Goal: Task Accomplishment & Management: Manage account settings

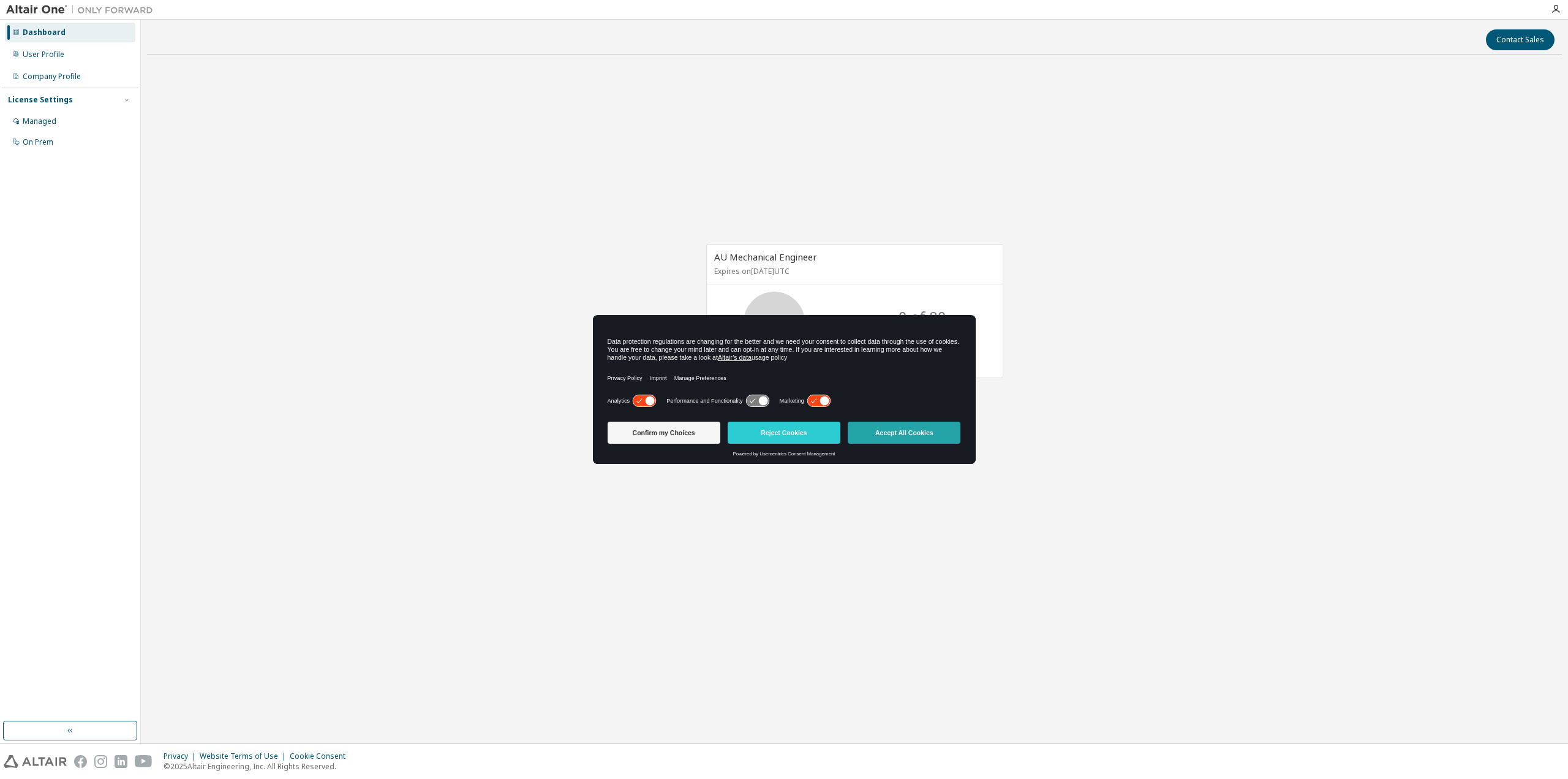
click at [887, 433] on button "Accept All Cookies" at bounding box center [904, 433] width 113 height 22
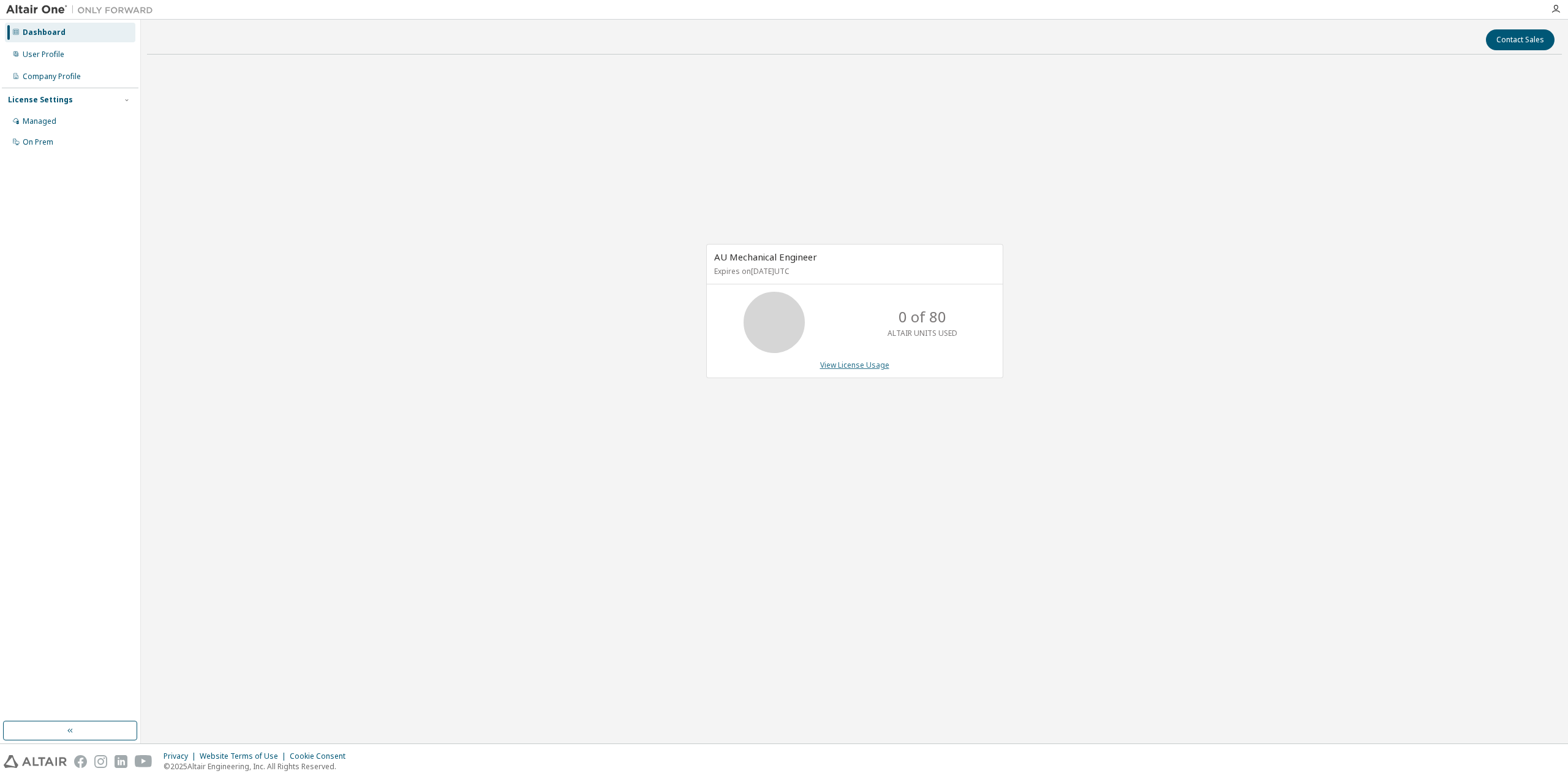
click at [845, 368] on link "View License Usage" at bounding box center [855, 365] width 69 height 11
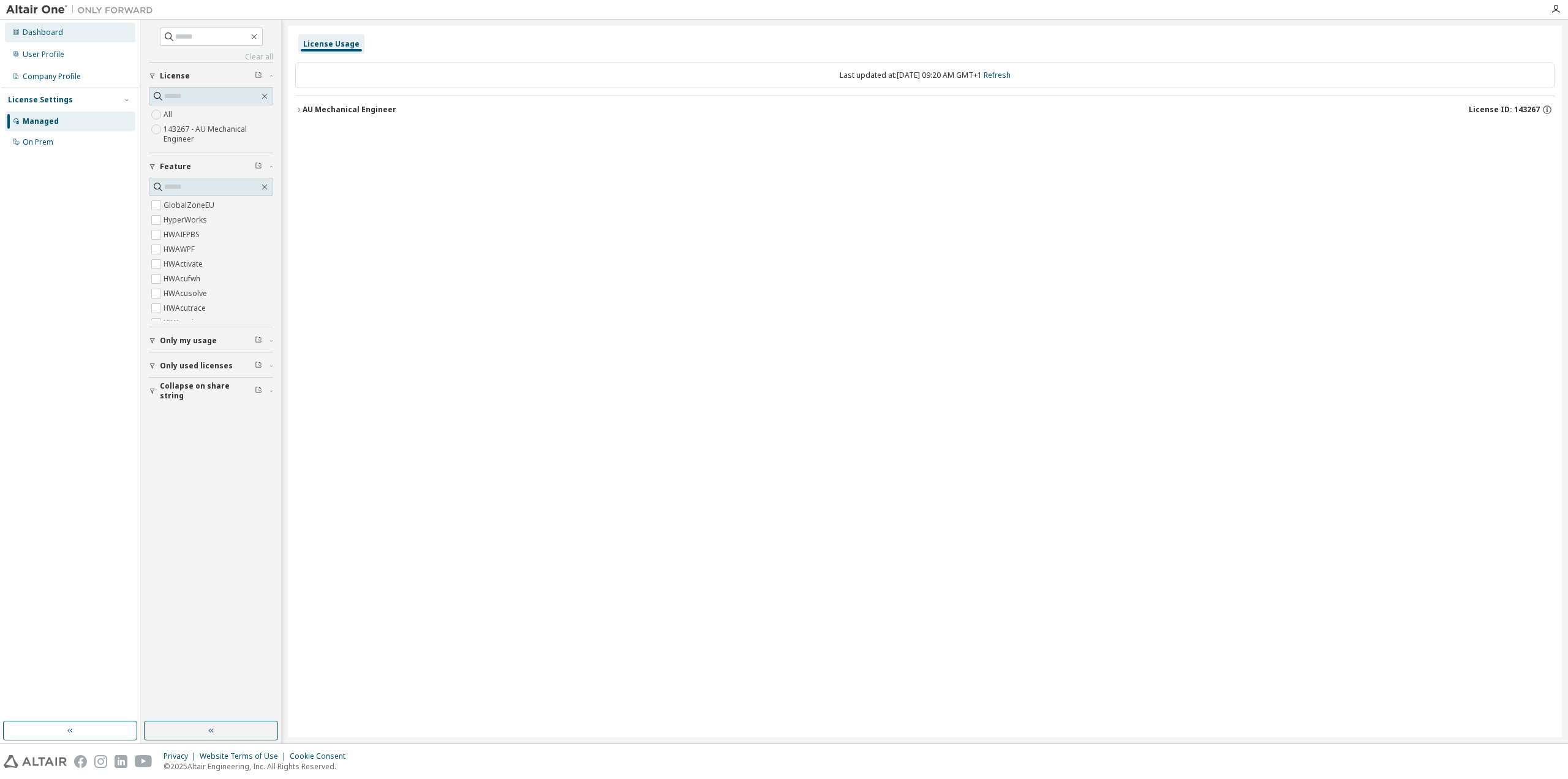
click at [62, 35] on div "Dashboard" at bounding box center [70, 33] width 131 height 20
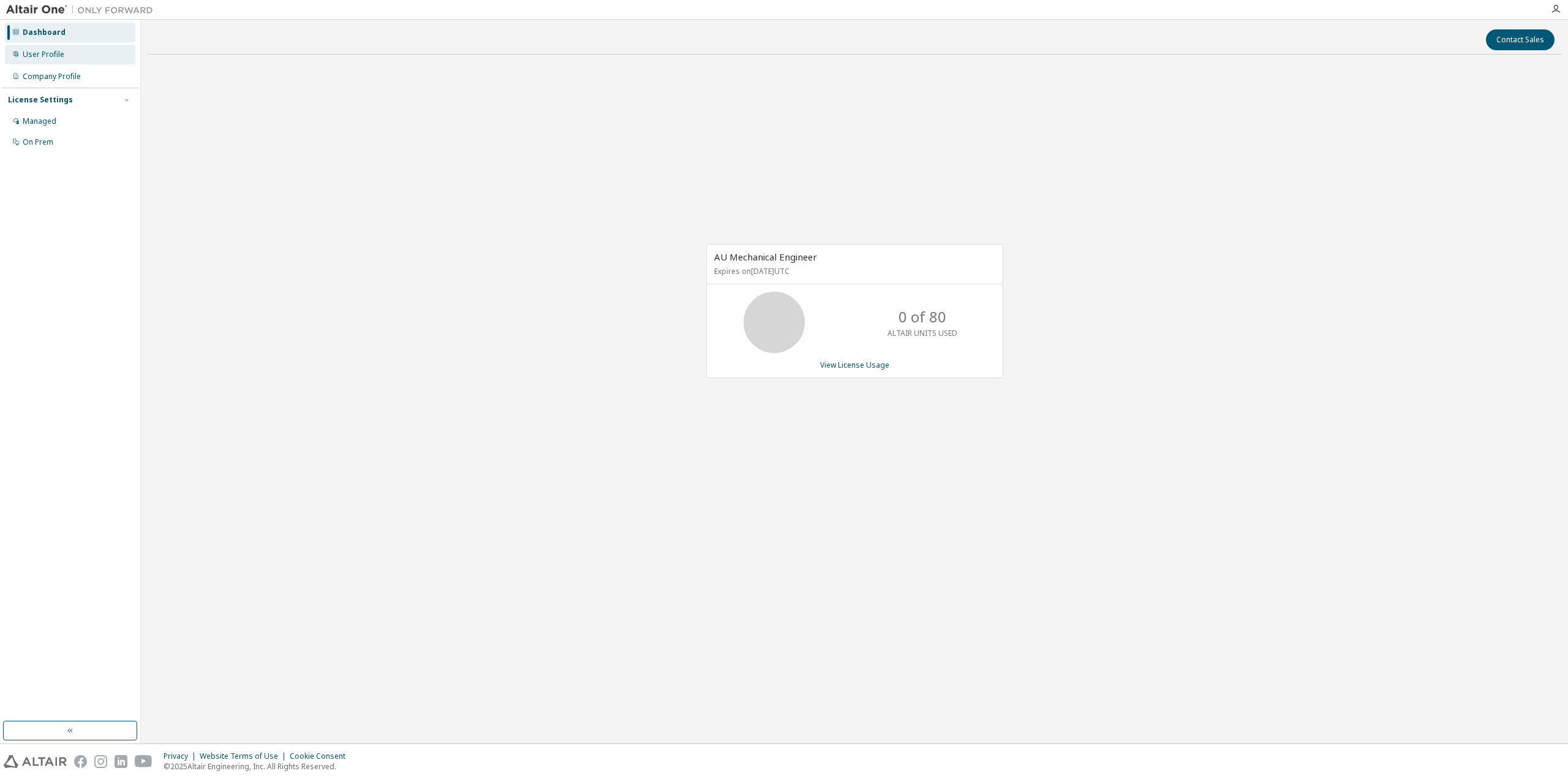
click at [55, 52] on div "User Profile" at bounding box center [44, 54] width 42 height 10
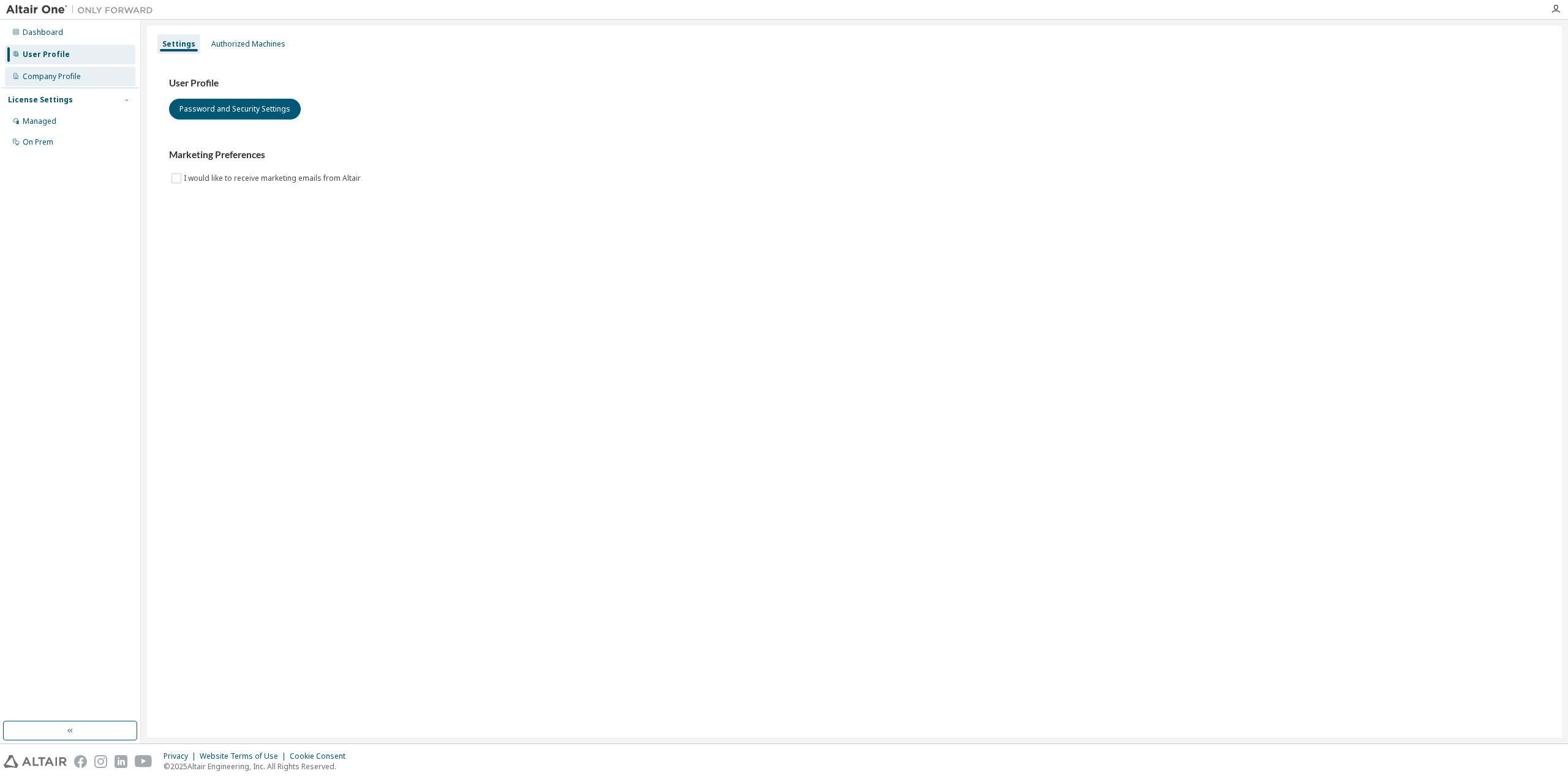
click at [51, 72] on div "Company Profile" at bounding box center [52, 76] width 59 height 10
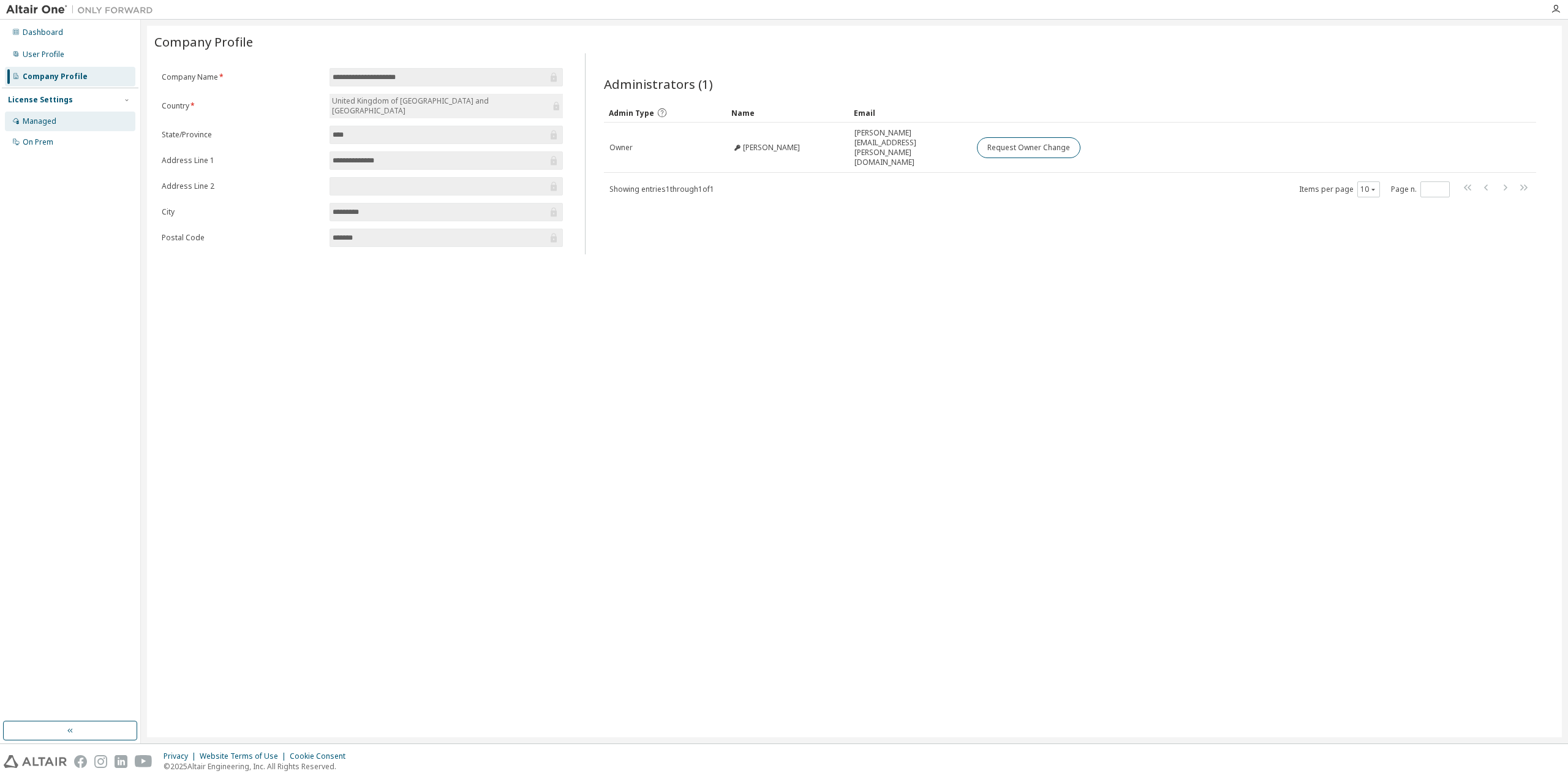
click at [58, 128] on div "Managed" at bounding box center [70, 122] width 131 height 20
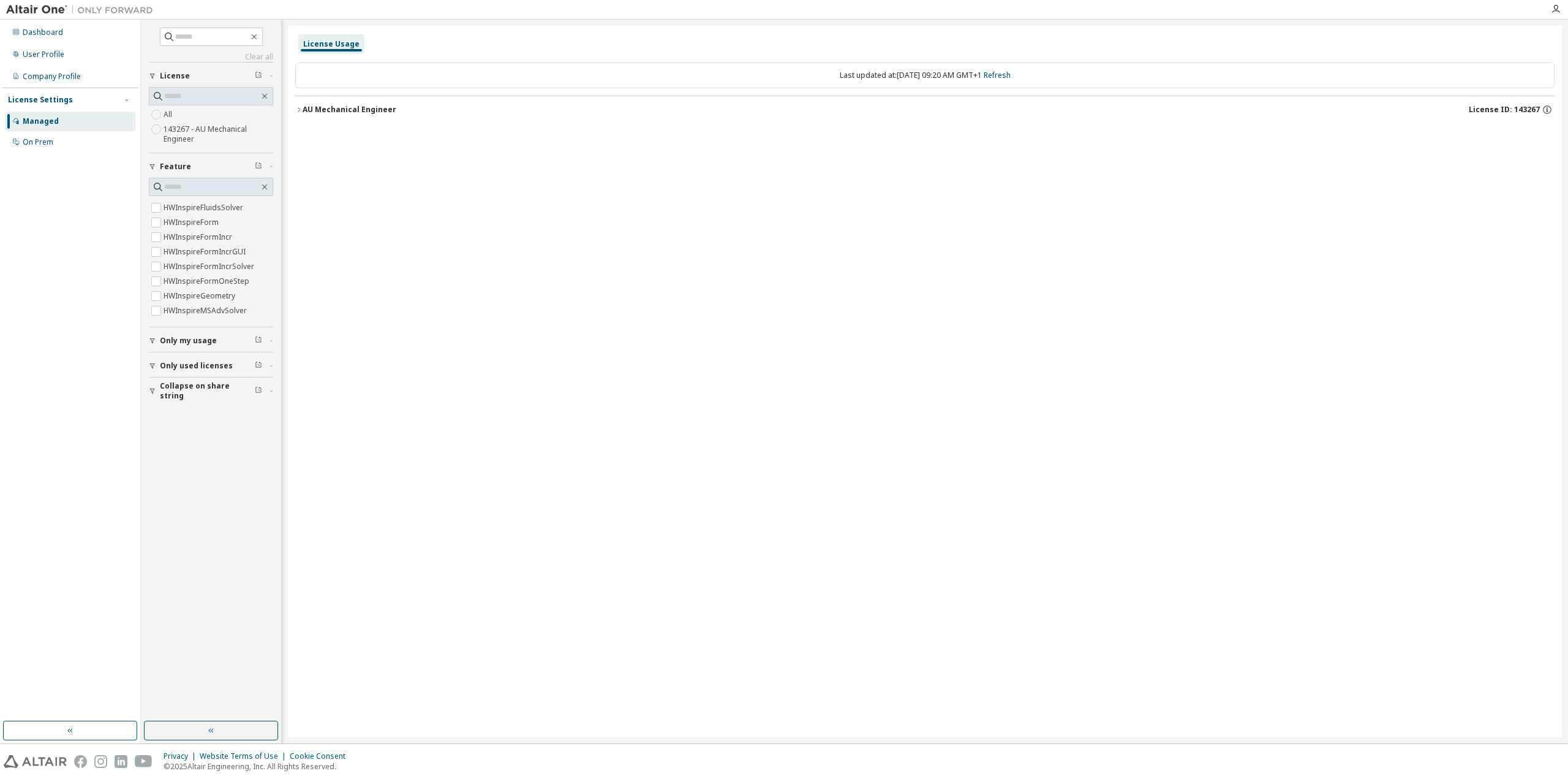
scroll to position [1103, 0]
click at [199, 183] on input "text" at bounding box center [211, 187] width 95 height 12
type input "****"
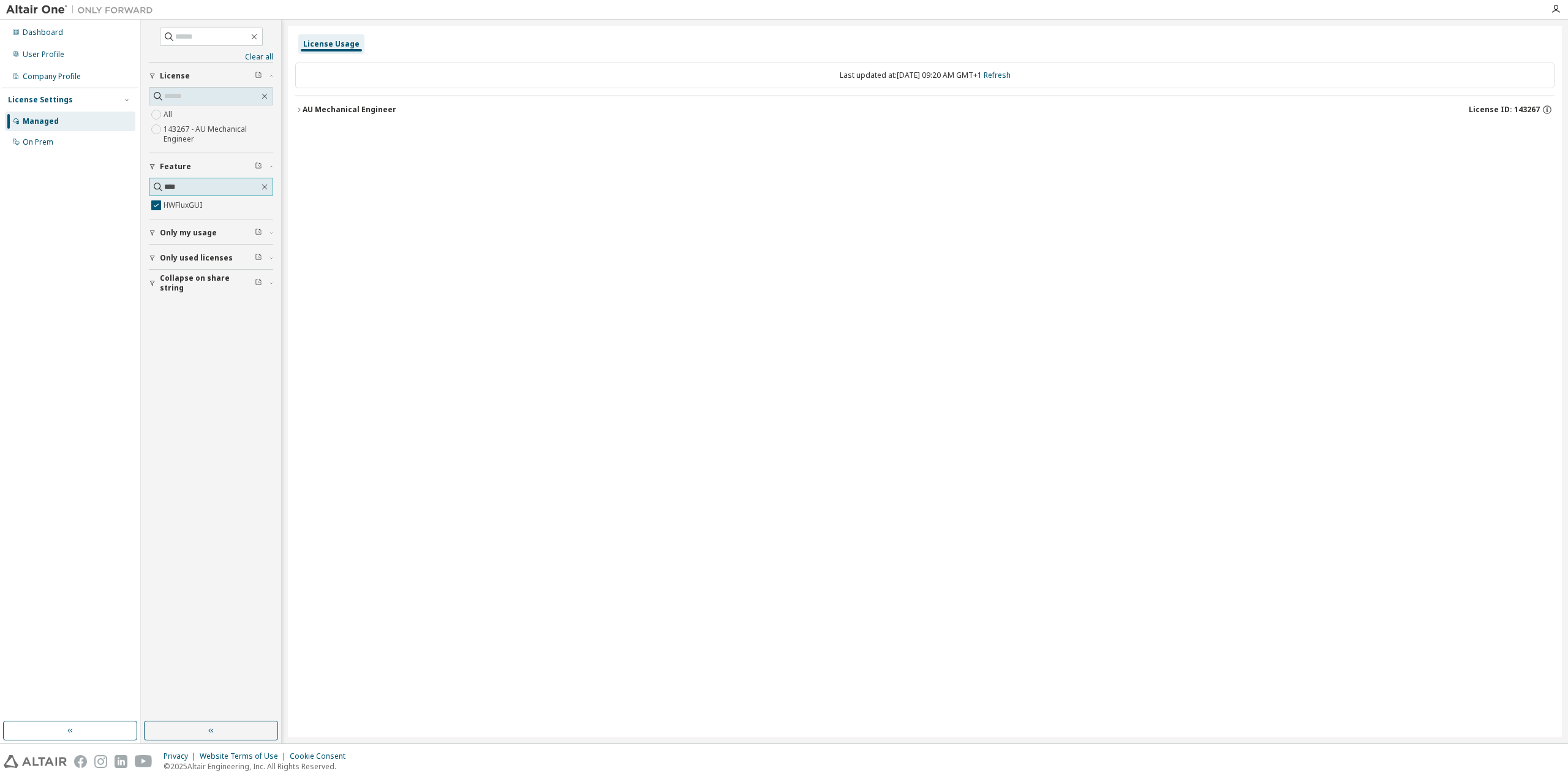
click at [226, 191] on input "****" at bounding box center [211, 187] width 95 height 12
drag, startPoint x: 139, startPoint y: 206, endPoint x: 147, endPoint y: 206, distance: 8.0
click at [141, 206] on div "Dashboard User Profile Company Profile License Settings Managed On Prem Clear a…" at bounding box center [784, 381] width 1568 height 724
click at [172, 186] on input "****" at bounding box center [211, 187] width 95 height 12
drag, startPoint x: 188, startPoint y: 187, endPoint x: 143, endPoint y: 185, distance: 45.0
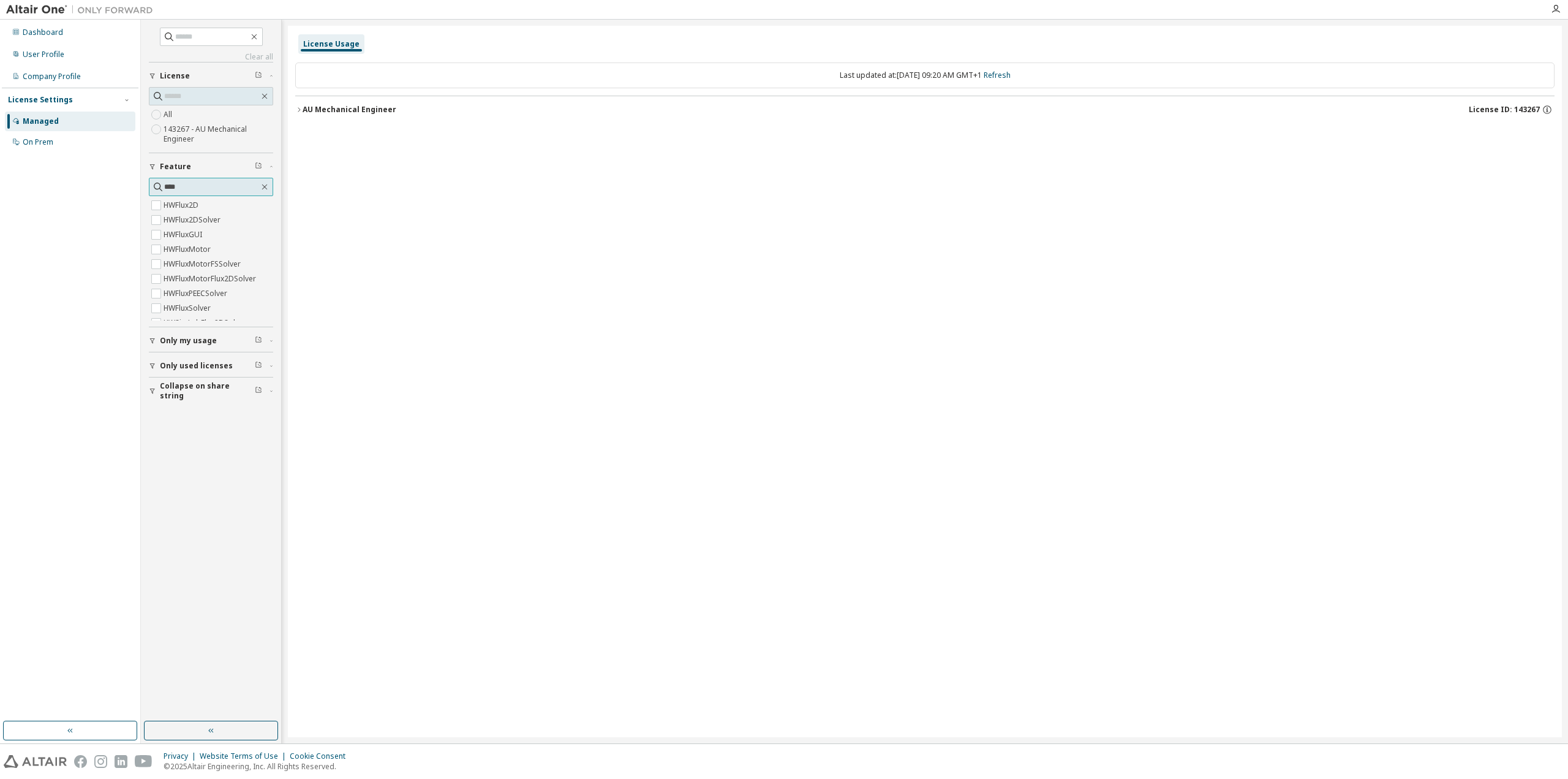
click at [143, 185] on div "Clear all Collapse on share string Only used licenses Only my usage Feature ***…" at bounding box center [211, 370] width 137 height 698
click at [322, 112] on div "AU Mechanical Engineer" at bounding box center [350, 109] width 94 height 10
click at [264, 184] on icon "button" at bounding box center [264, 187] width 10 height 10
click at [198, 345] on span "Only my usage" at bounding box center [188, 340] width 57 height 10
click at [192, 403] on span "Only used licenses" at bounding box center [196, 401] width 73 height 10
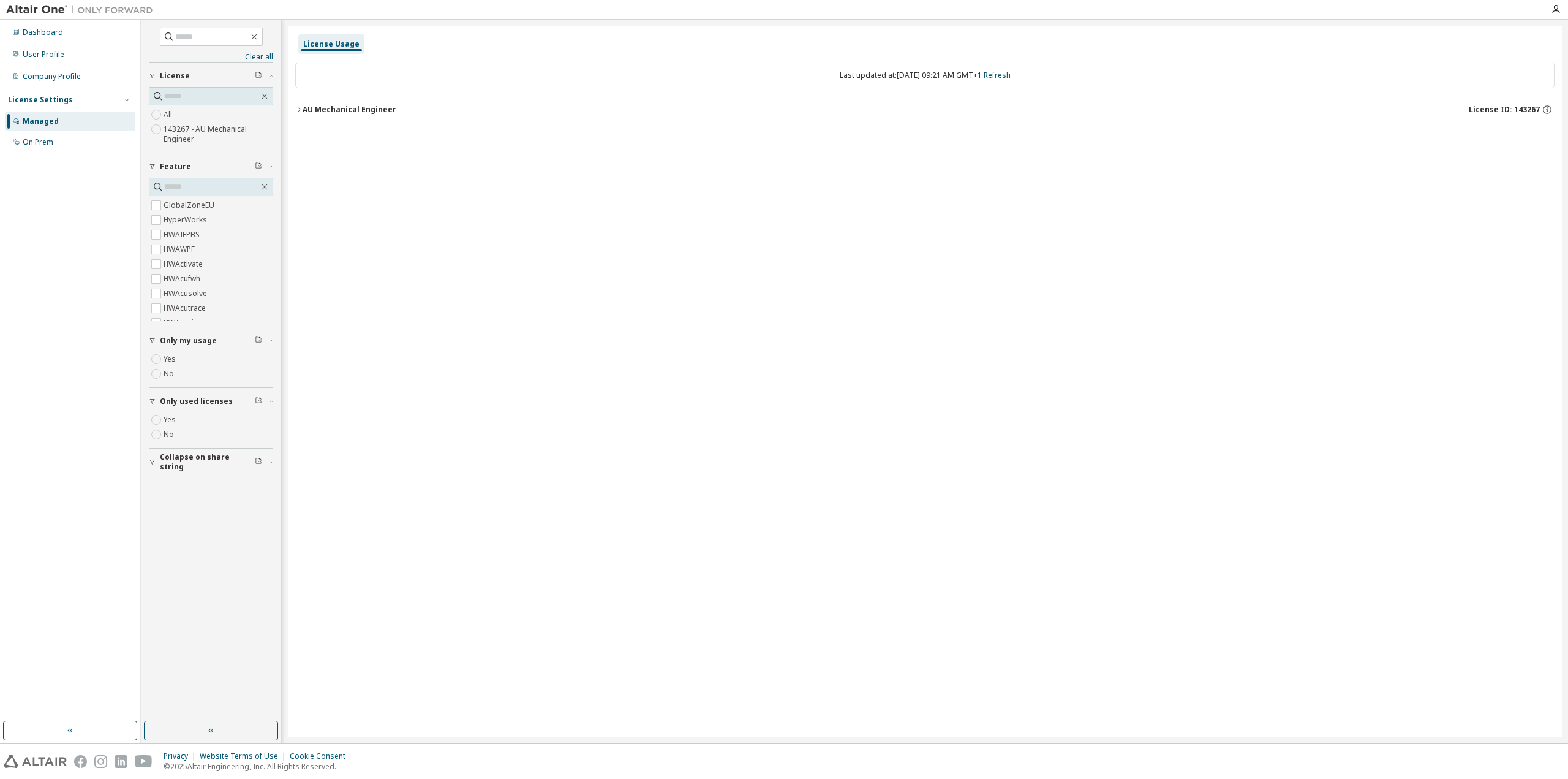
click at [188, 456] on button "Collapse on share string" at bounding box center [211, 462] width 124 height 27
click at [61, 38] on div "Dashboard" at bounding box center [70, 33] width 131 height 20
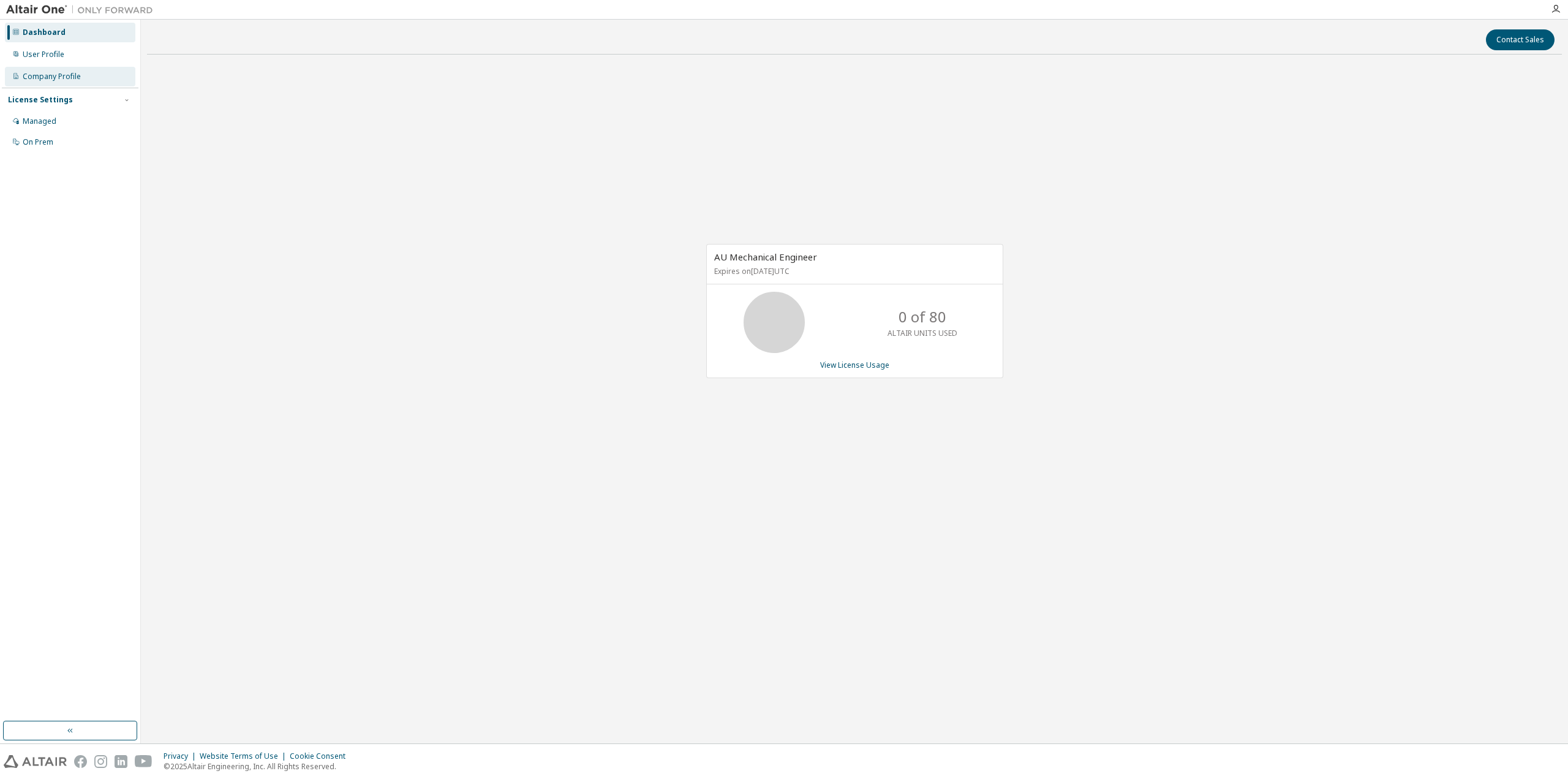
click at [55, 77] on div "Company Profile" at bounding box center [52, 76] width 59 height 10
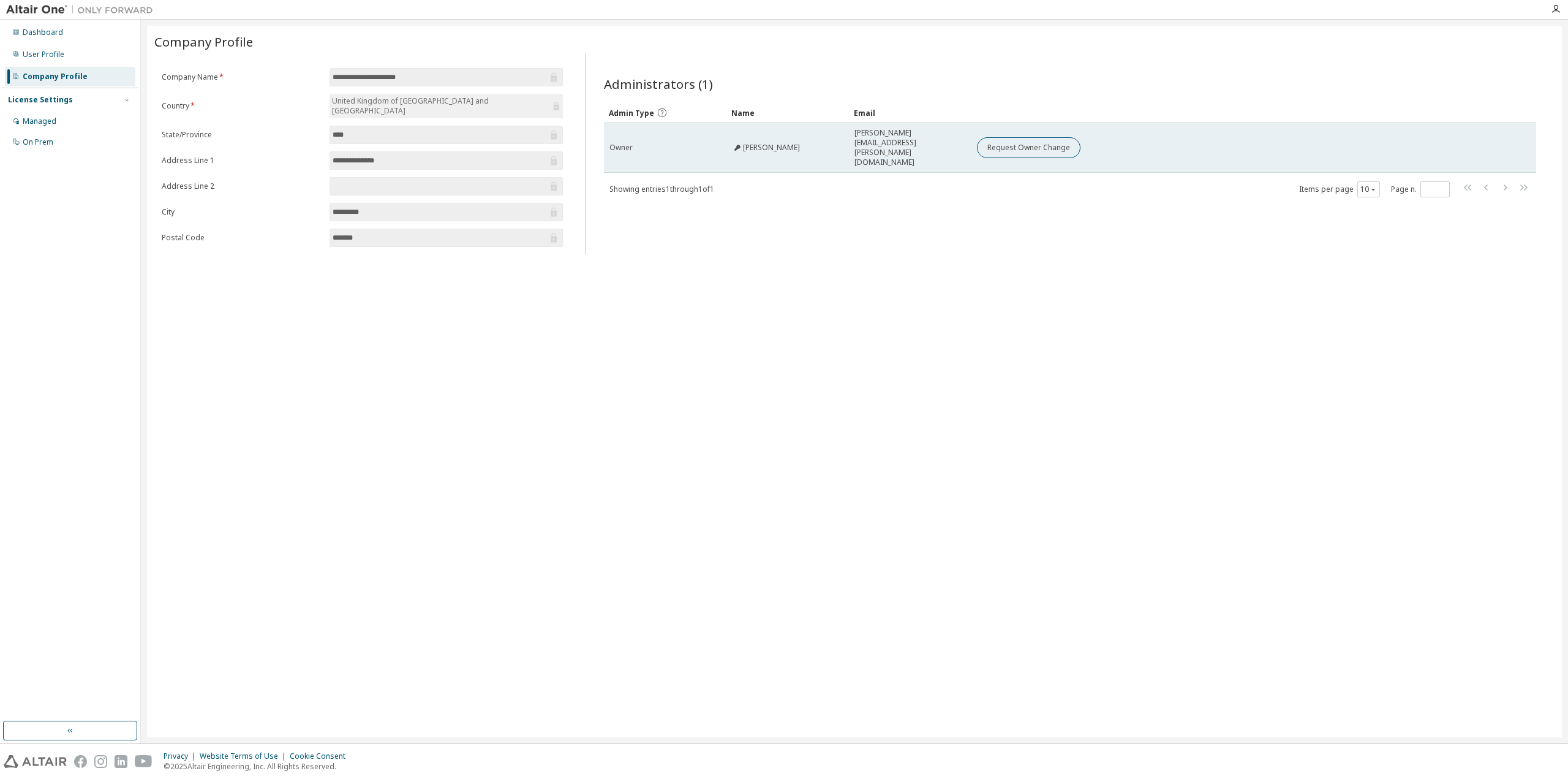
click at [655, 143] on div "Owner" at bounding box center [665, 147] width 112 height 10
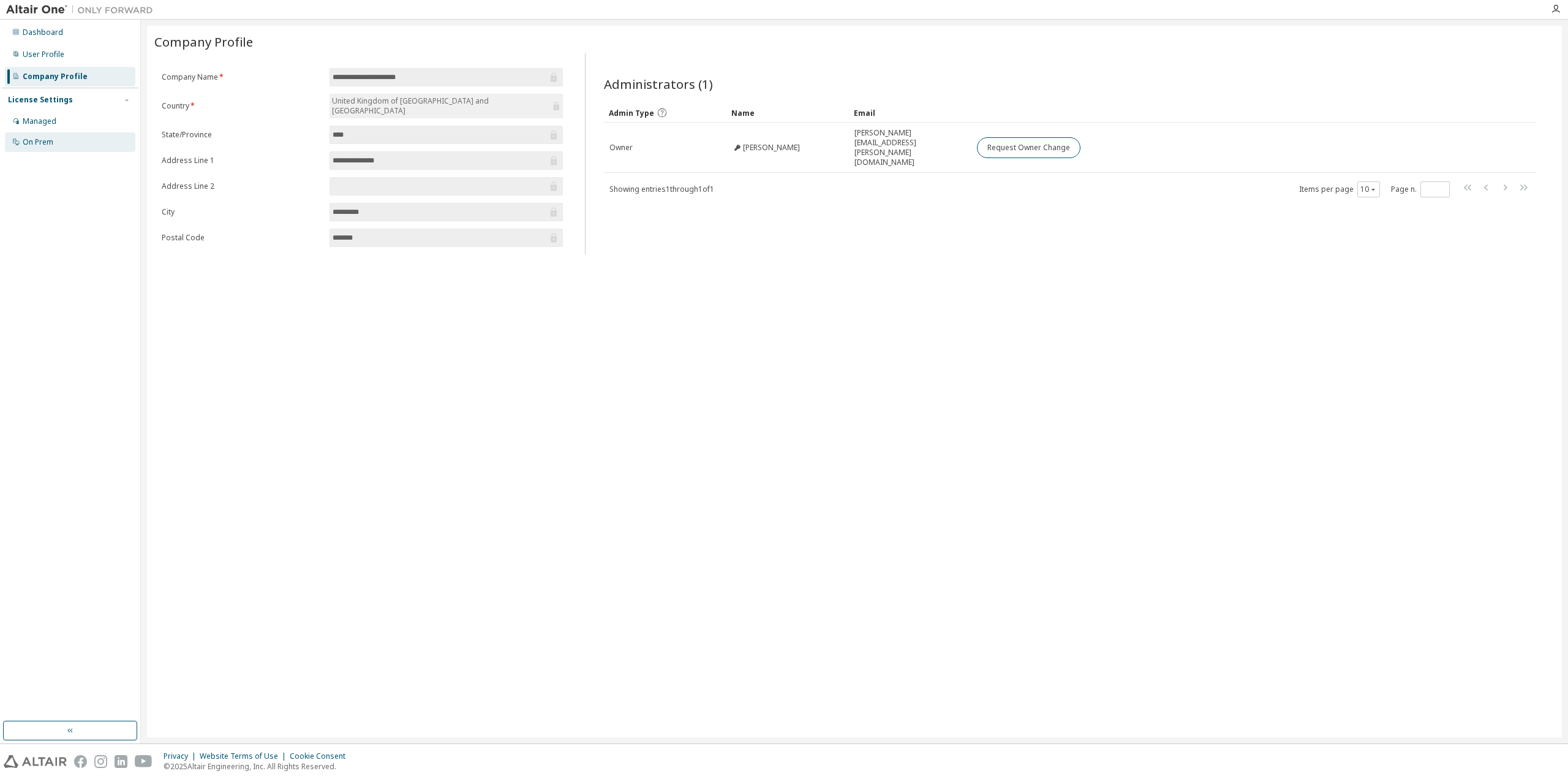
click at [58, 135] on div "On Prem" at bounding box center [70, 142] width 131 height 20
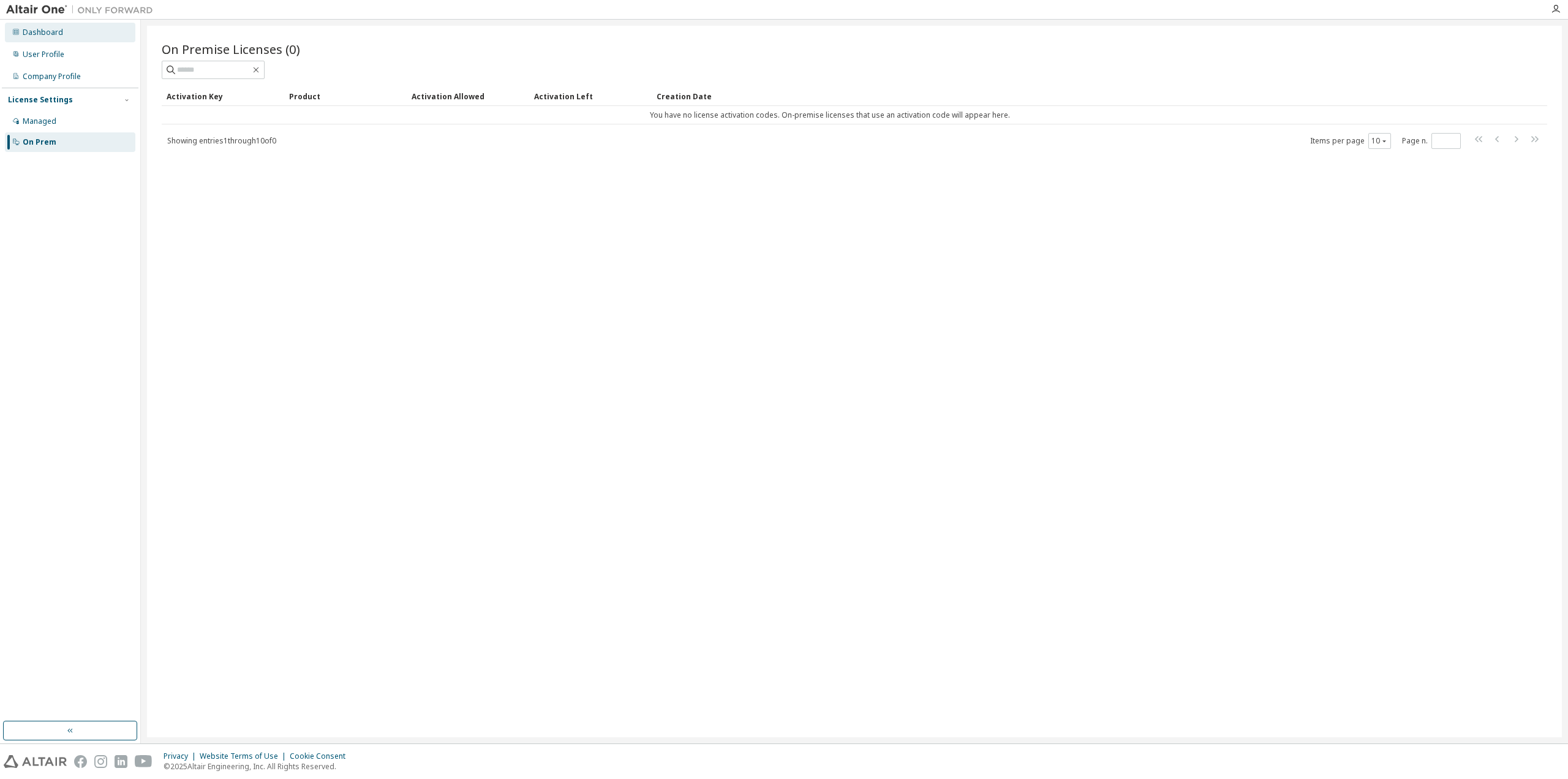
click at [43, 35] on div "Dashboard" at bounding box center [44, 32] width 41 height 10
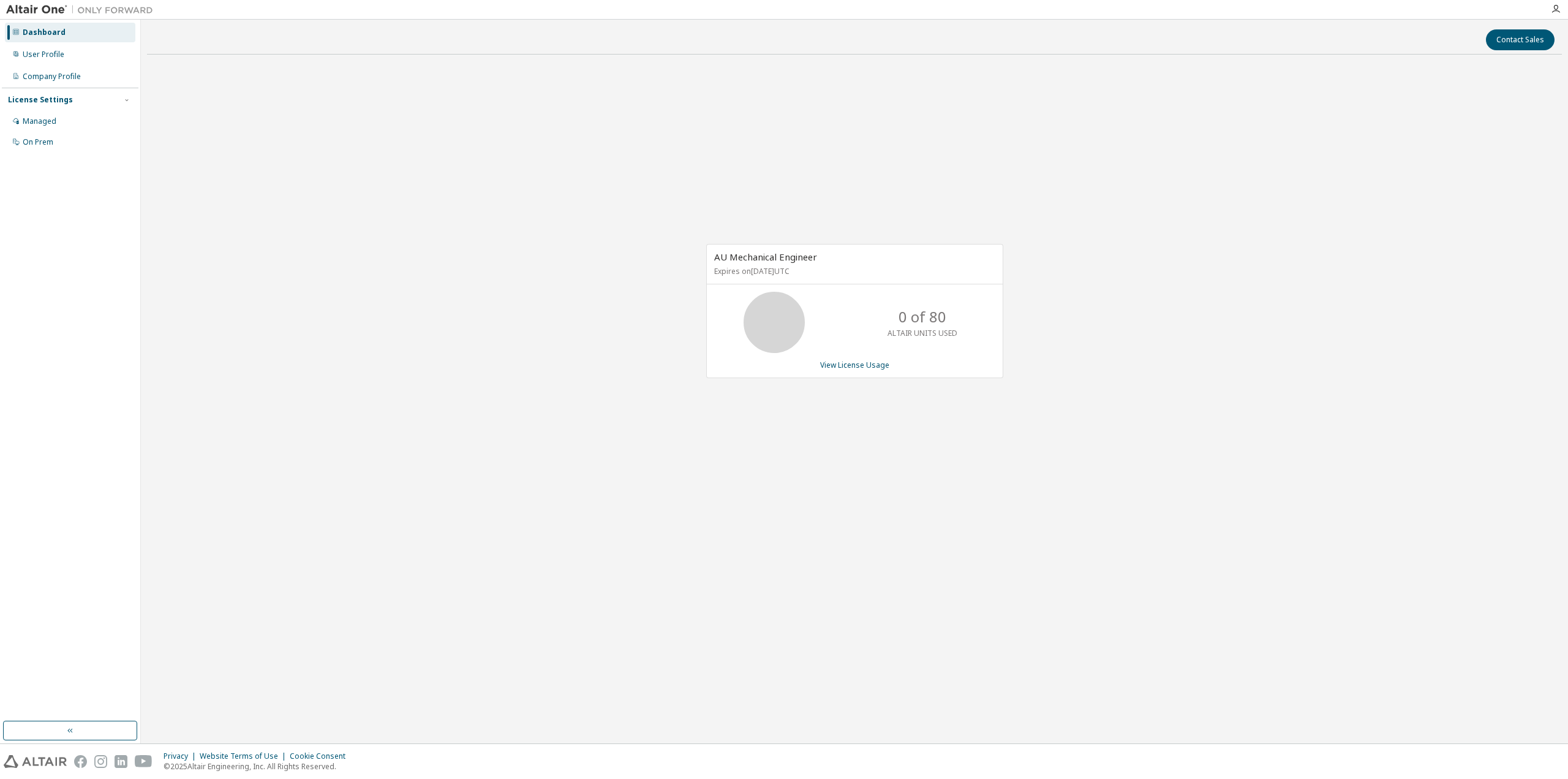
click at [817, 469] on div "AU Mechanical Engineer Expires on [DATE] UTC 0 of 80 ALTAIR UNITS USED View Lic…" at bounding box center [854, 317] width 1414 height 506
click at [65, 115] on div "Managed" at bounding box center [70, 122] width 131 height 20
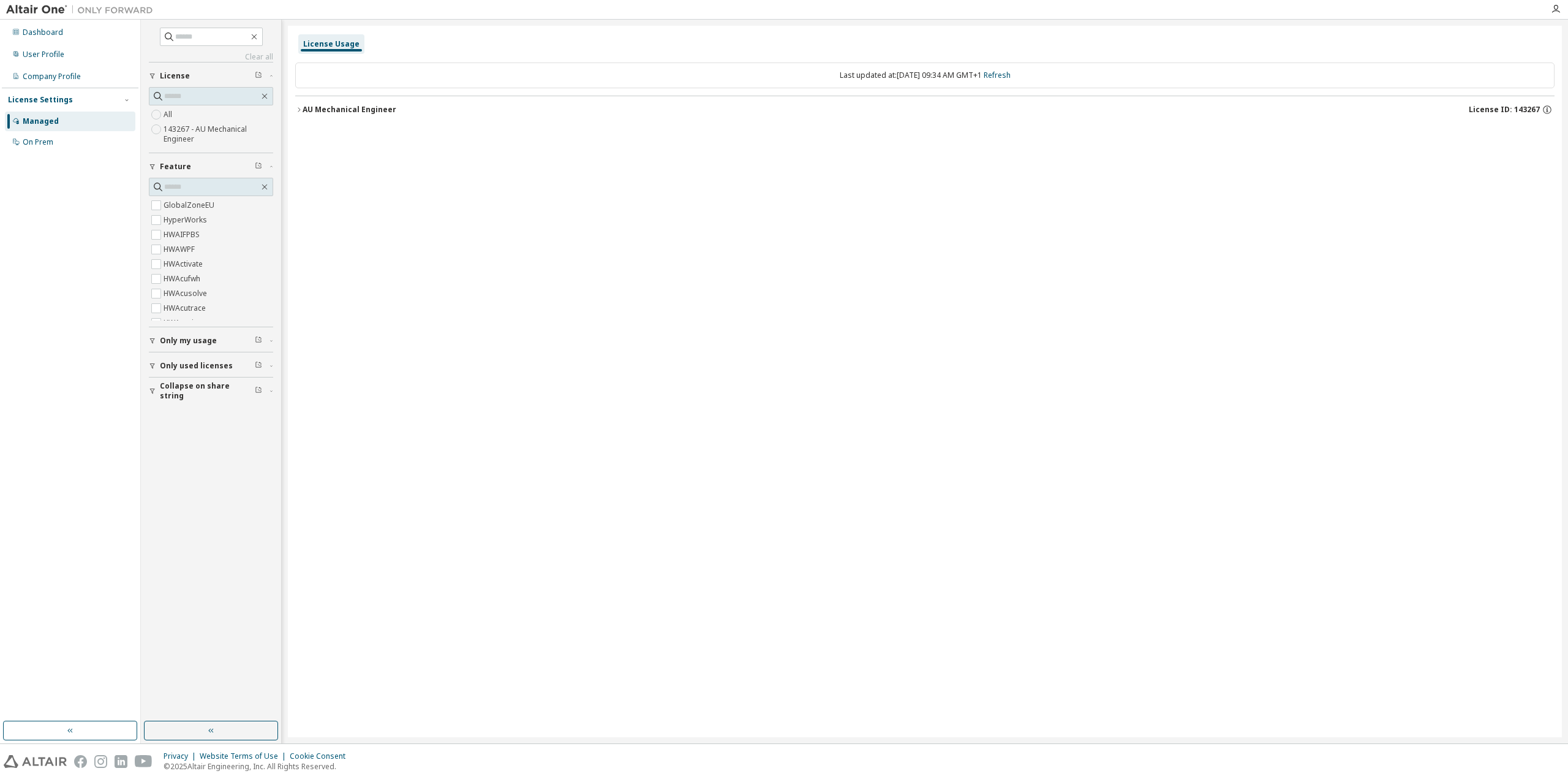
click at [177, 133] on label "143267 - AU Mechanical Engineer" at bounding box center [218, 134] width 109 height 25
click at [51, 78] on div "Company Profile" at bounding box center [52, 76] width 59 height 10
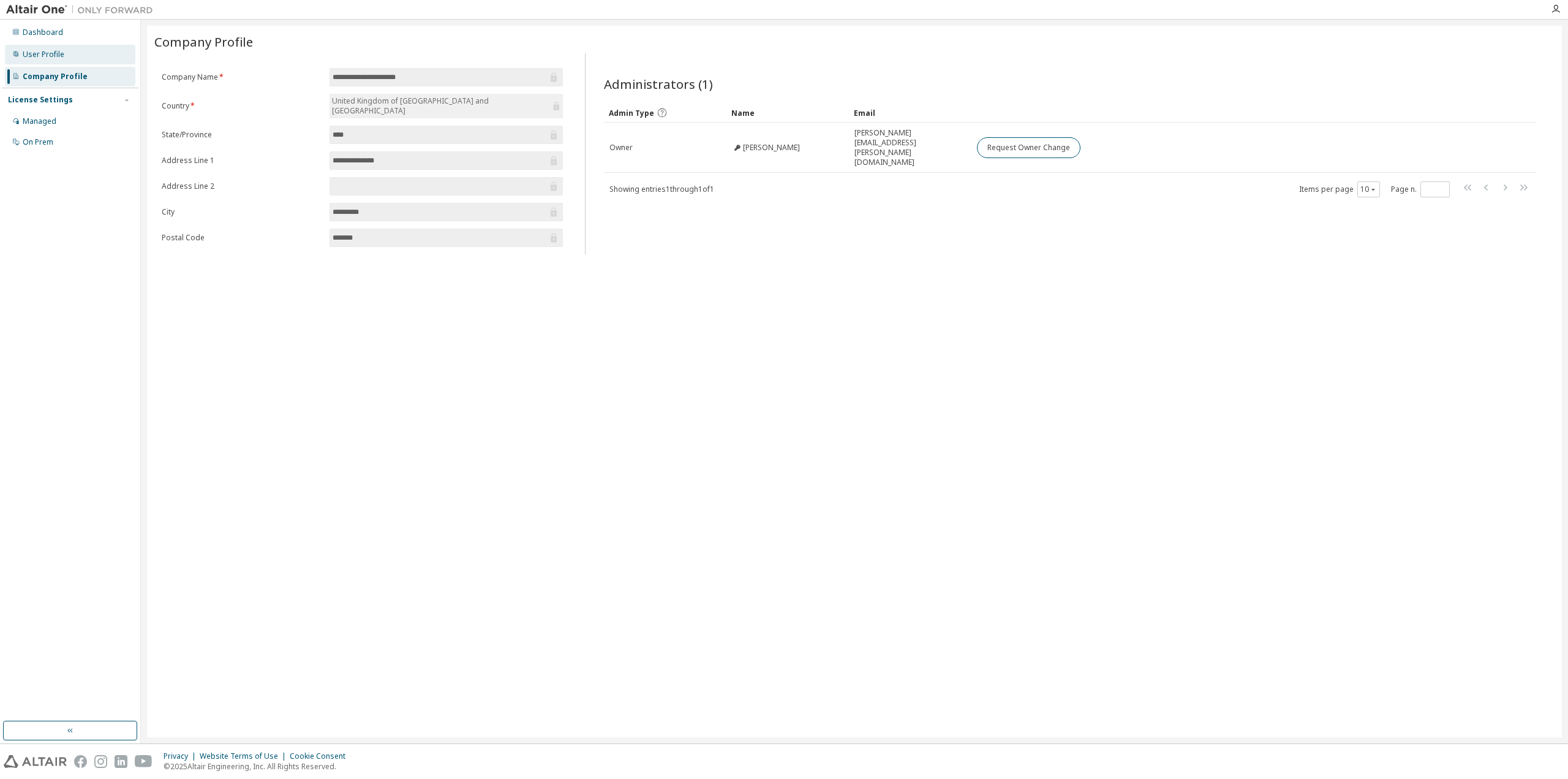
click at [59, 63] on div "User Profile" at bounding box center [70, 54] width 131 height 20
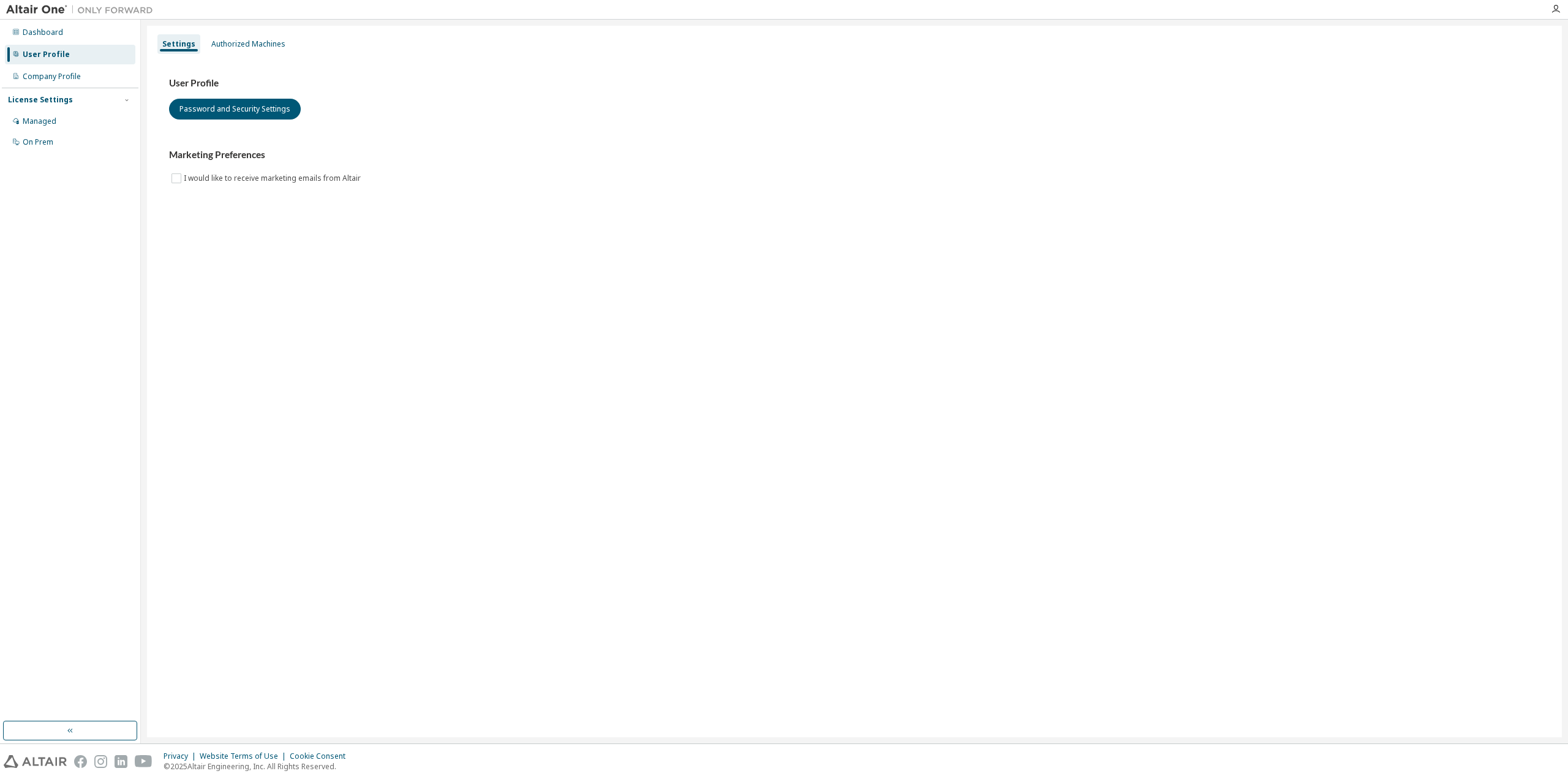
click at [251, 54] on div "Settings Authorized Machines" at bounding box center [854, 44] width 1400 height 22
click at [252, 51] on div "Authorized Machines" at bounding box center [248, 44] width 83 height 20
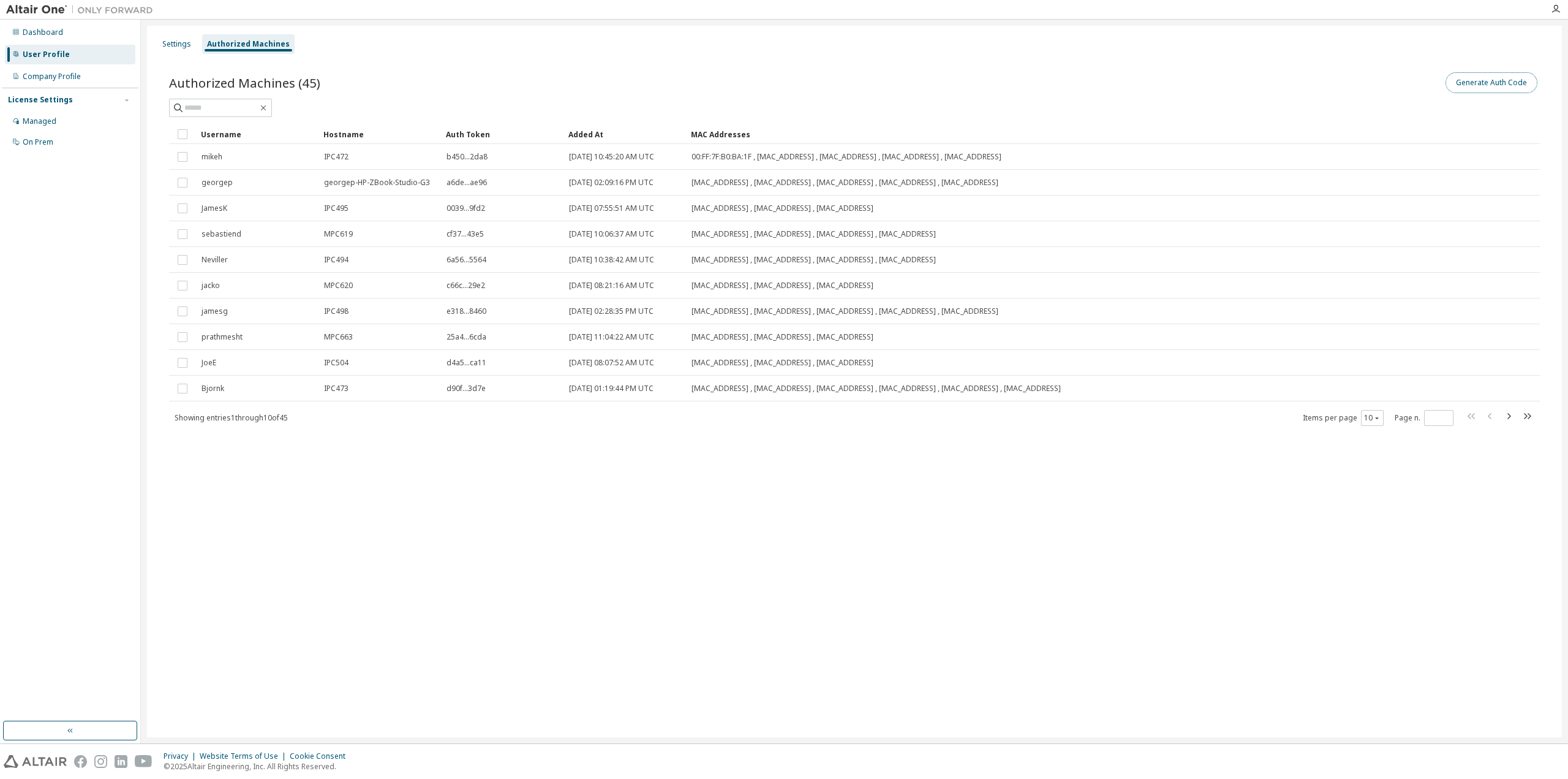
click at [1491, 88] on button "Generate Auth Code" at bounding box center [1491, 82] width 91 height 20
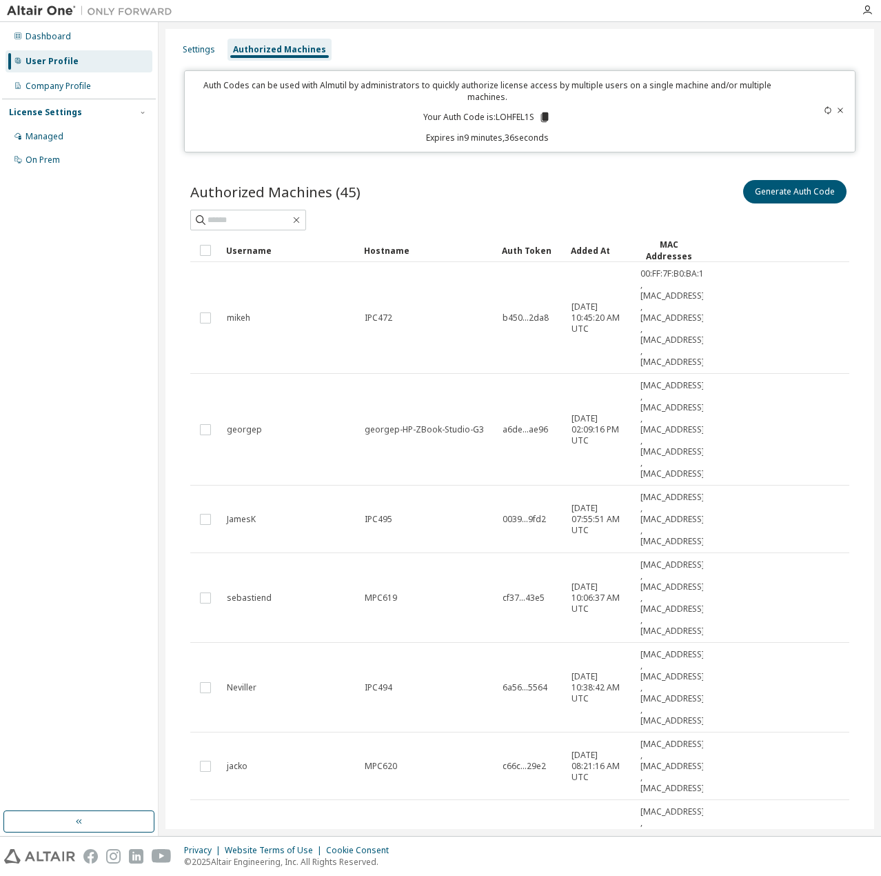
click at [824, 112] on icon at bounding box center [828, 110] width 8 height 8
click at [548, 120] on icon at bounding box center [548, 117] width 8 height 10
drag, startPoint x: 447, startPoint y: 48, endPoint x: 532, endPoint y: 45, distance: 85.6
click at [447, 48] on div "Settings Authorized Machines" at bounding box center [520, 49] width 692 height 25
click at [868, 10] on icon "button" at bounding box center [867, 10] width 11 height 11
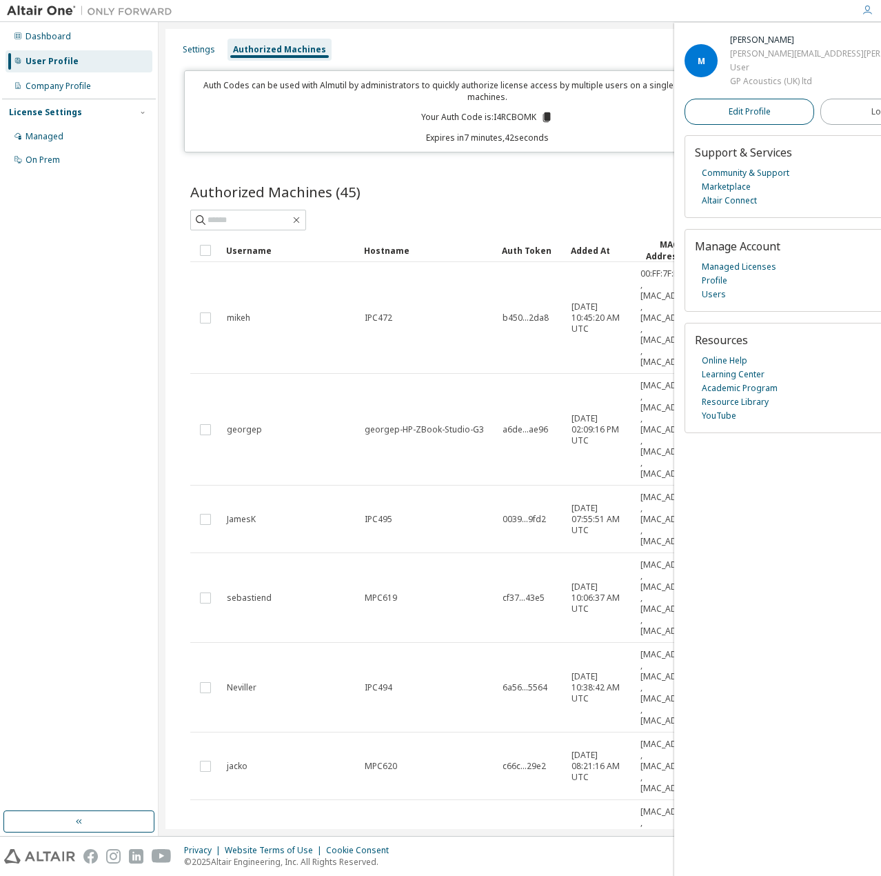
click at [742, 111] on span "Edit Profile" at bounding box center [750, 111] width 42 height 11
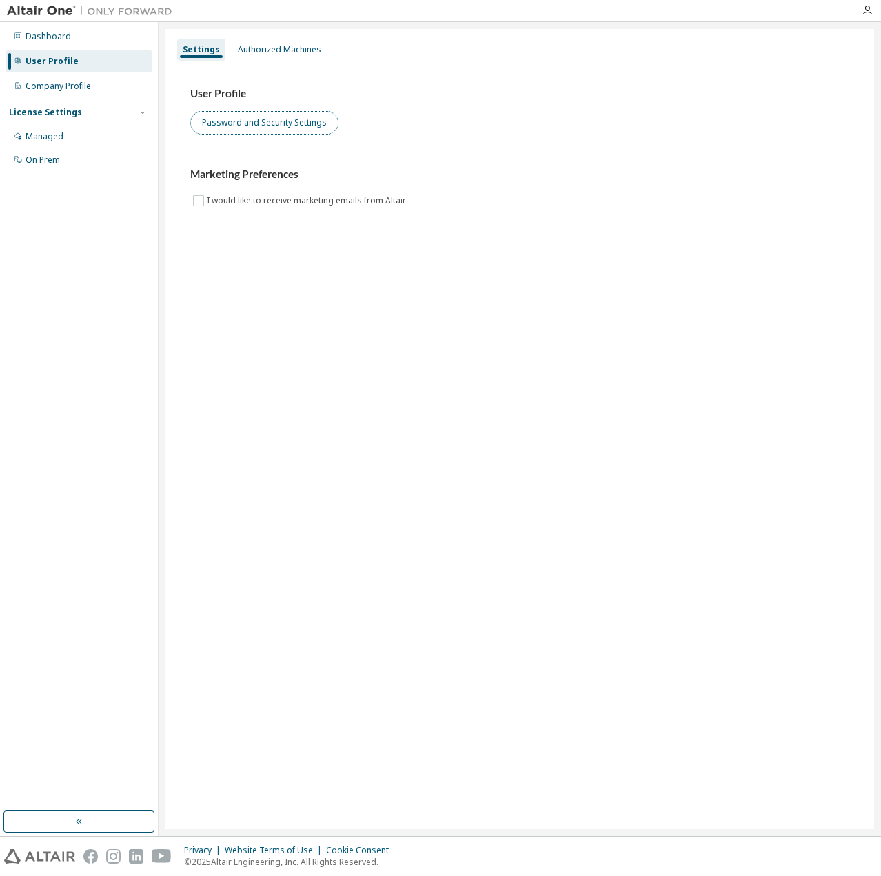
click at [267, 132] on button "Password and Security Settings" at bounding box center [264, 122] width 148 height 23
click at [270, 48] on div "Authorized Machines" at bounding box center [279, 49] width 83 height 11
